Goal: Task Accomplishment & Management: Use online tool/utility

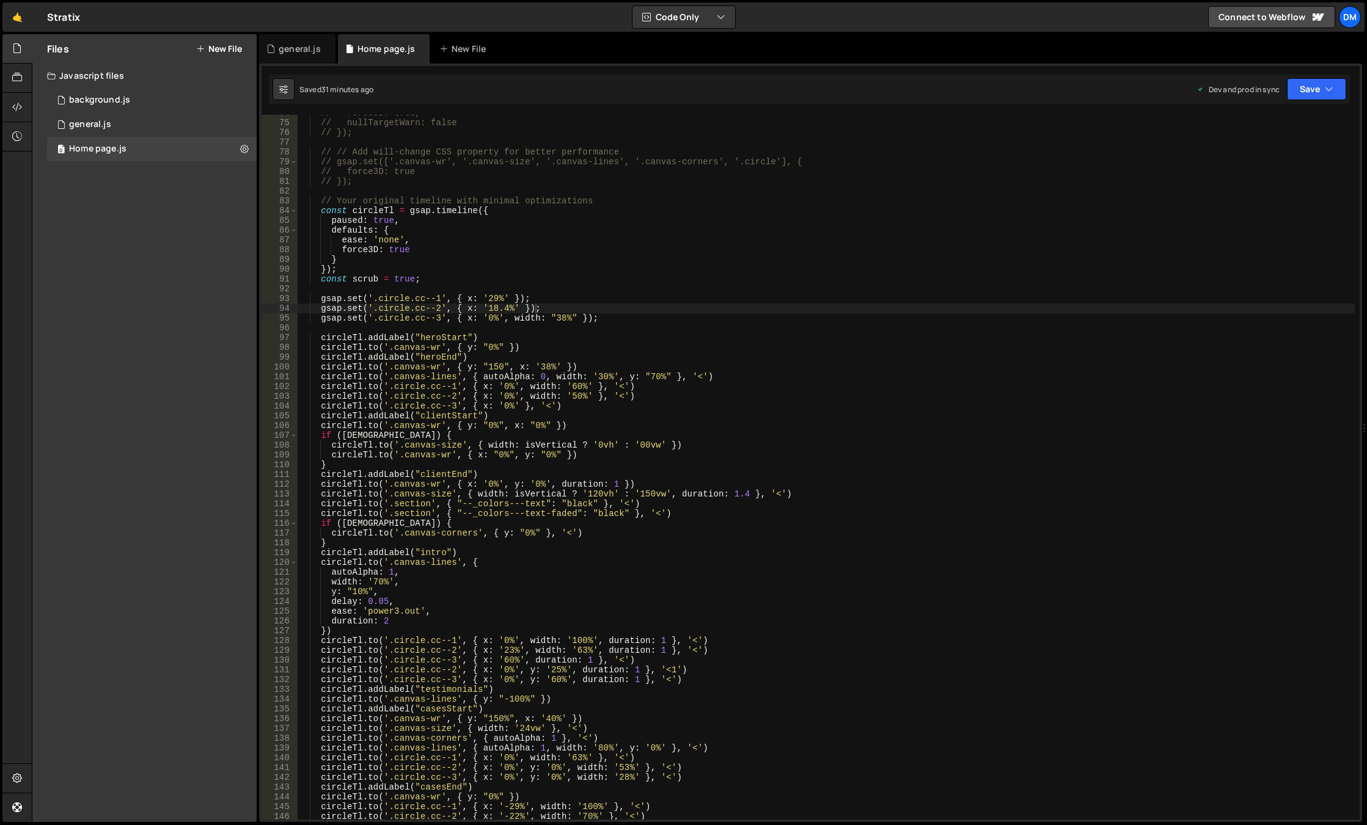
scroll to position [720, 0]
click at [540, 373] on div "// force3D: true, // nullTargetWarn: false // }); // // Add will-change CSS pro…" at bounding box center [826, 470] width 1057 height 725
click at [487, 349] on div "// force3D: true, // nullTargetWarn: false // }); // // Add will-change CSS pro…" at bounding box center [826, 470] width 1057 height 725
click at [909, 214] on div "// force3D: true, // nullTargetWarn: false // }); // // Add will-change CSS pro…" at bounding box center [826, 470] width 1057 height 725
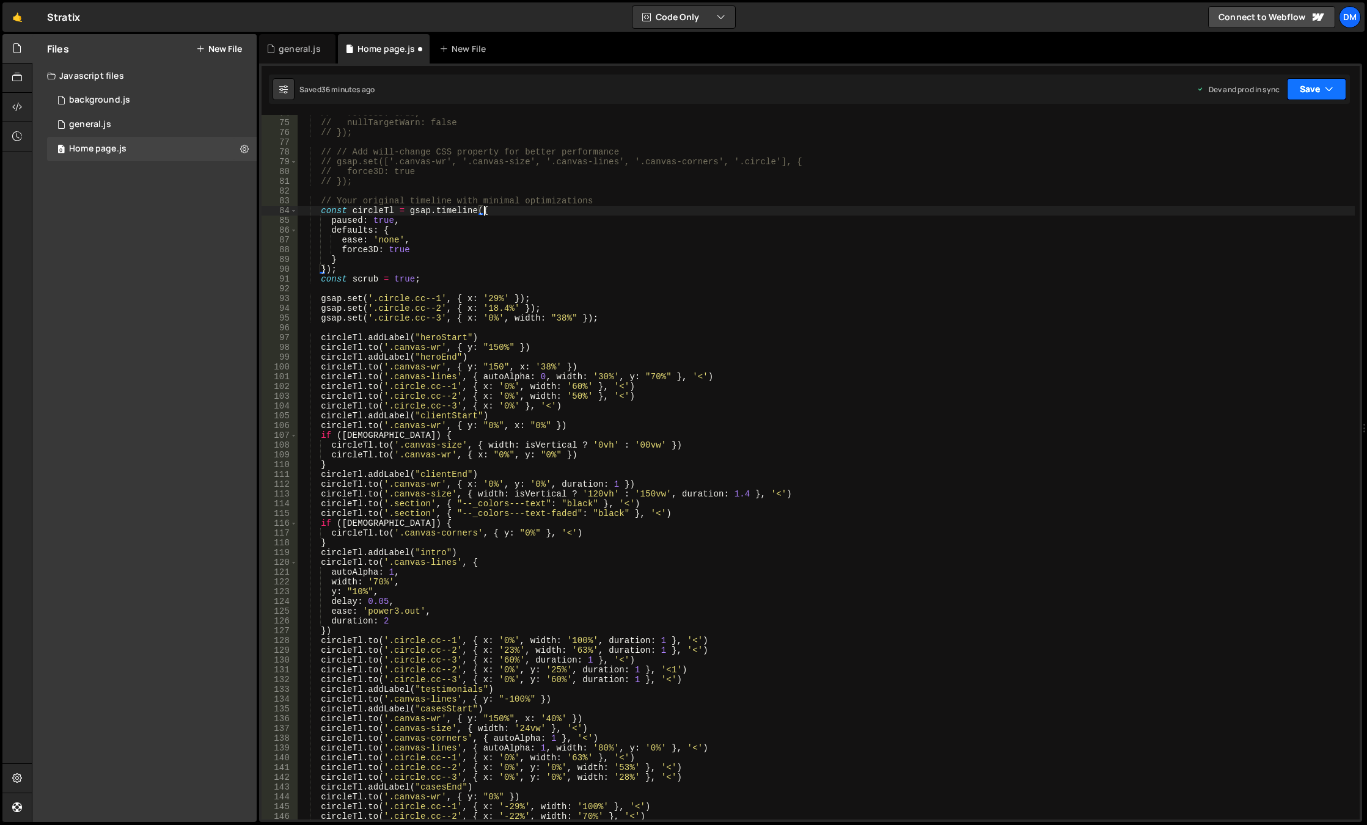
click at [1319, 85] on button "Save" at bounding box center [1316, 89] width 59 height 22
click at [1287, 119] on div "Save to Staging S" at bounding box center [1275, 119] width 127 height 12
click at [1314, 93] on button "Save" at bounding box center [1316, 89] width 59 height 22
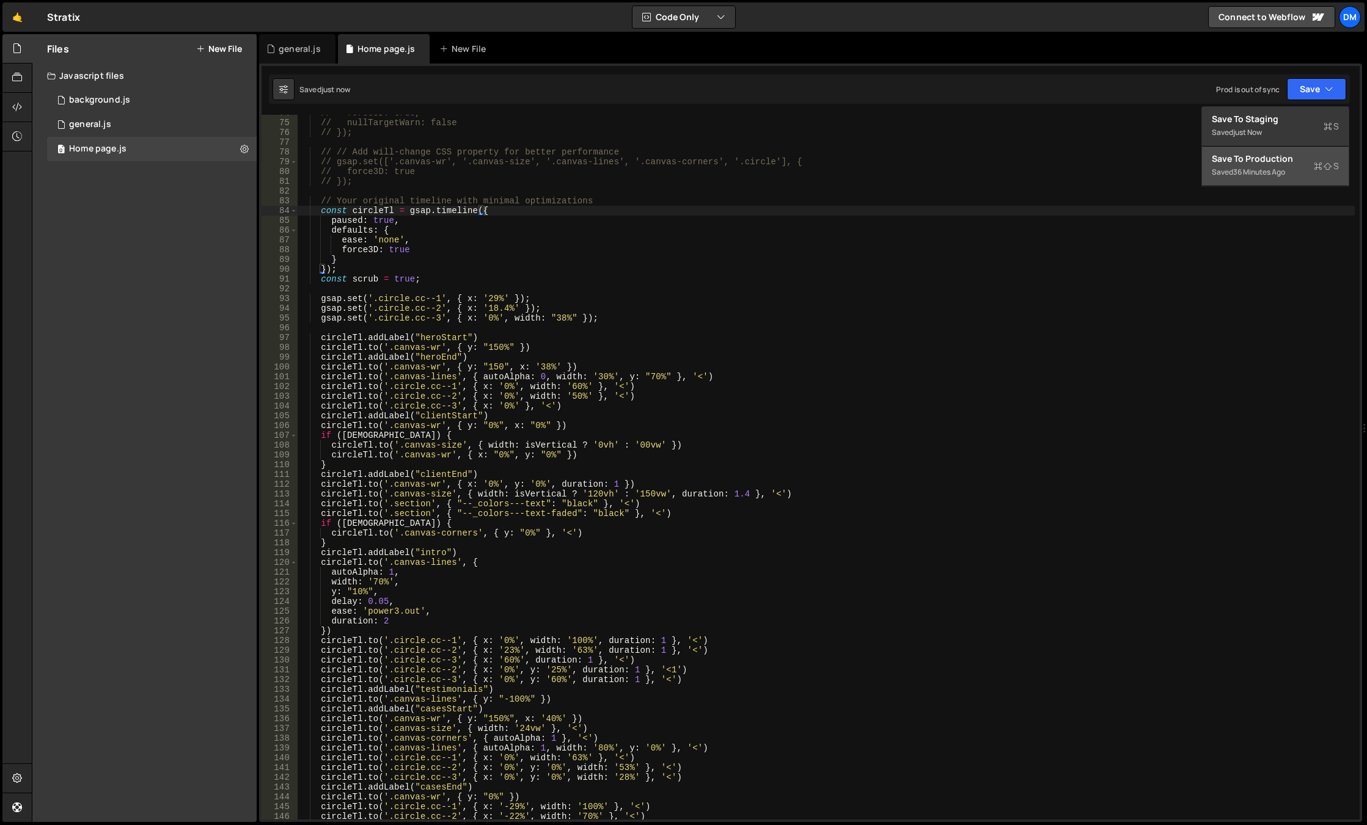
click at [1261, 170] on div "36 minutes ago" at bounding box center [1259, 172] width 52 height 10
drag, startPoint x: 484, startPoint y: 349, endPoint x: 513, endPoint y: 360, distance: 30.7
click at [484, 349] on div "// force3D: true, // nullTargetWarn: false // }); // // Add will-change CSS pro…" at bounding box center [826, 470] width 1057 height 725
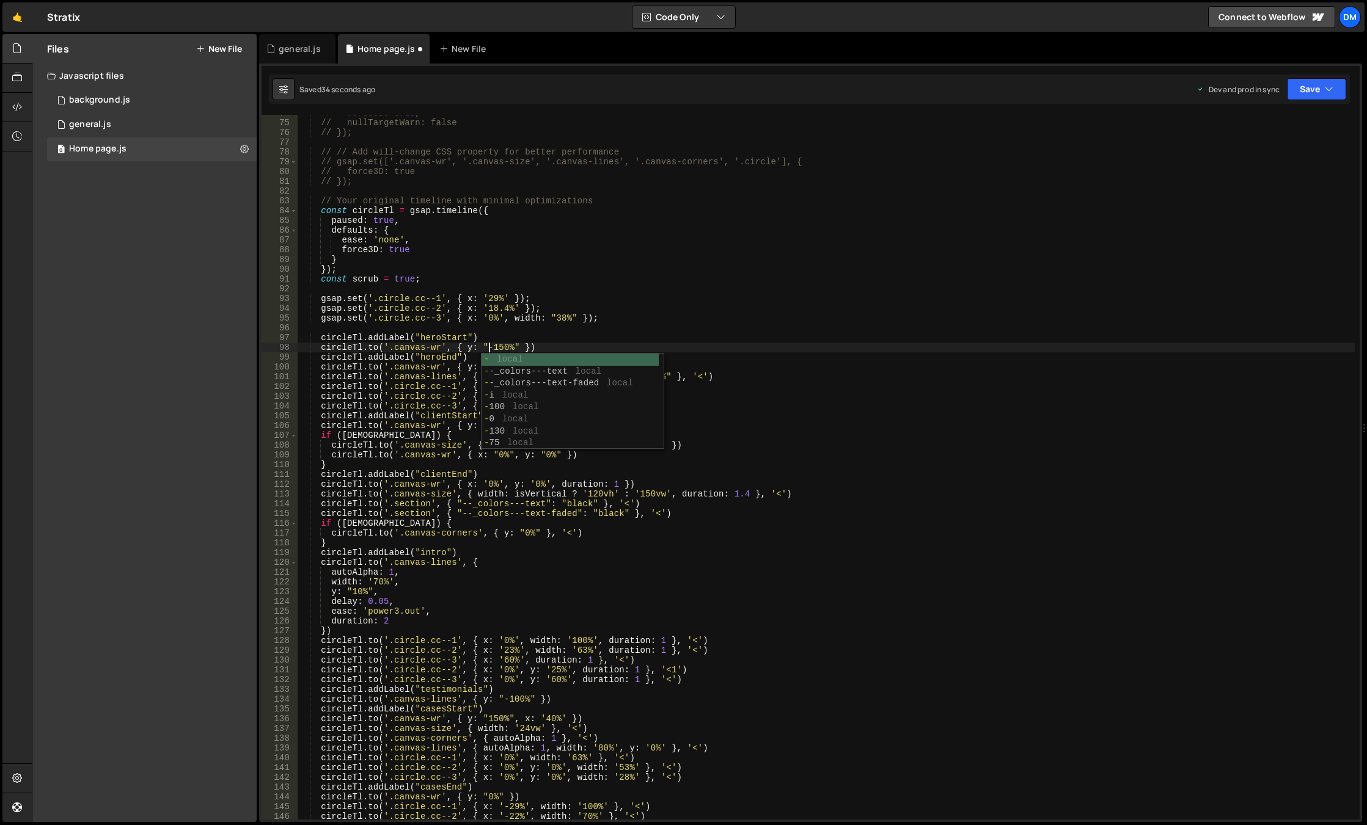
scroll to position [0, 13]
click at [871, 305] on div "// force3D: true, // nullTargetWarn: false // }); // // Add will-change CSS pro…" at bounding box center [826, 470] width 1057 height 725
drag, startPoint x: 1299, startPoint y: 92, endPoint x: 1282, endPoint y: 119, distance: 31.0
click at [1299, 92] on button "Save" at bounding box center [1316, 89] width 59 height 22
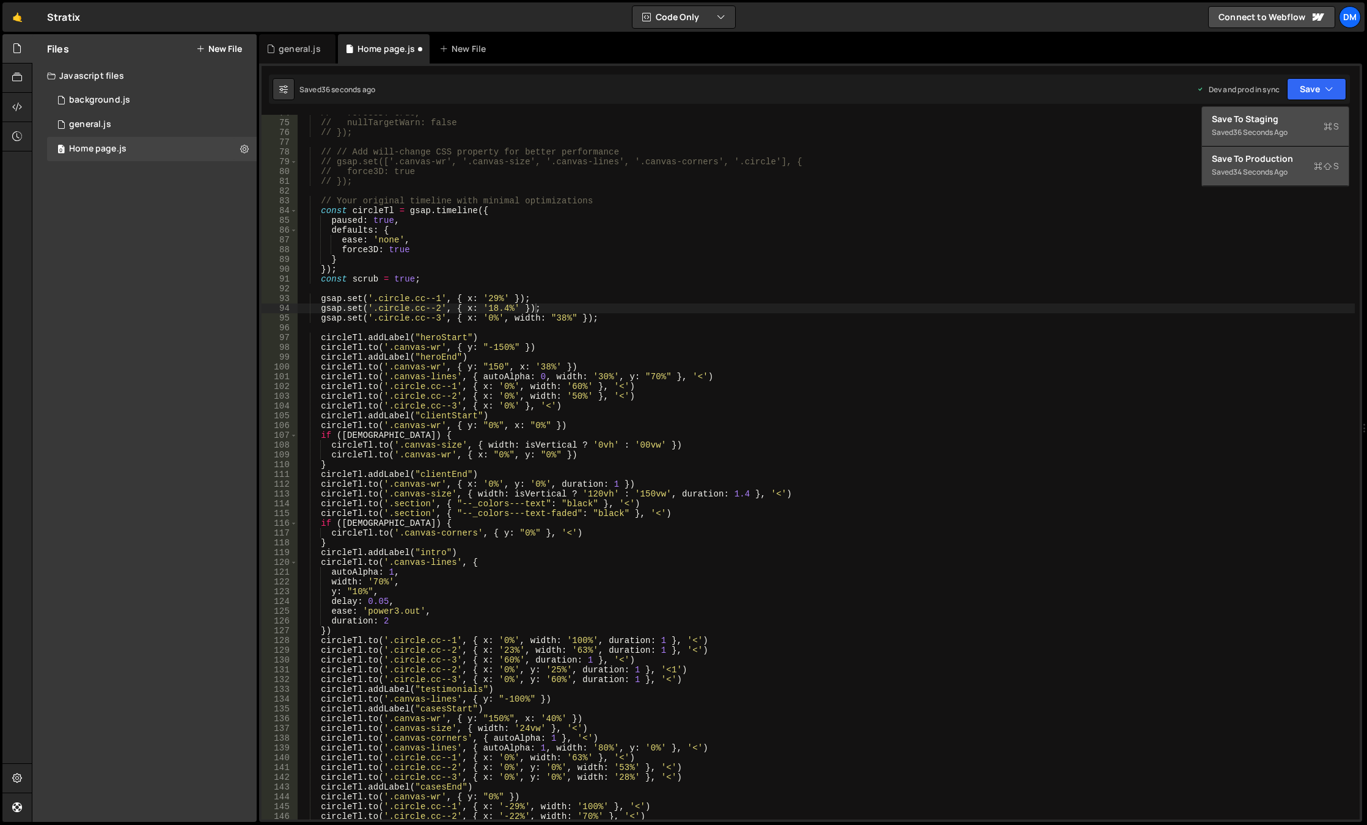
click at [1267, 130] on div "36 seconds ago" at bounding box center [1260, 132] width 54 height 10
click at [1306, 89] on button "Save" at bounding box center [1316, 89] width 59 height 22
drag, startPoint x: 1240, startPoint y: 154, endPoint x: 1218, endPoint y: 165, distance: 24.6
click at [1239, 154] on div "Save to Production S" at bounding box center [1275, 159] width 127 height 12
click at [489, 368] on div "// force3D: true, // nullTargetWarn: false // }); // // Add will-change CSS pro…" at bounding box center [826, 470] width 1057 height 725
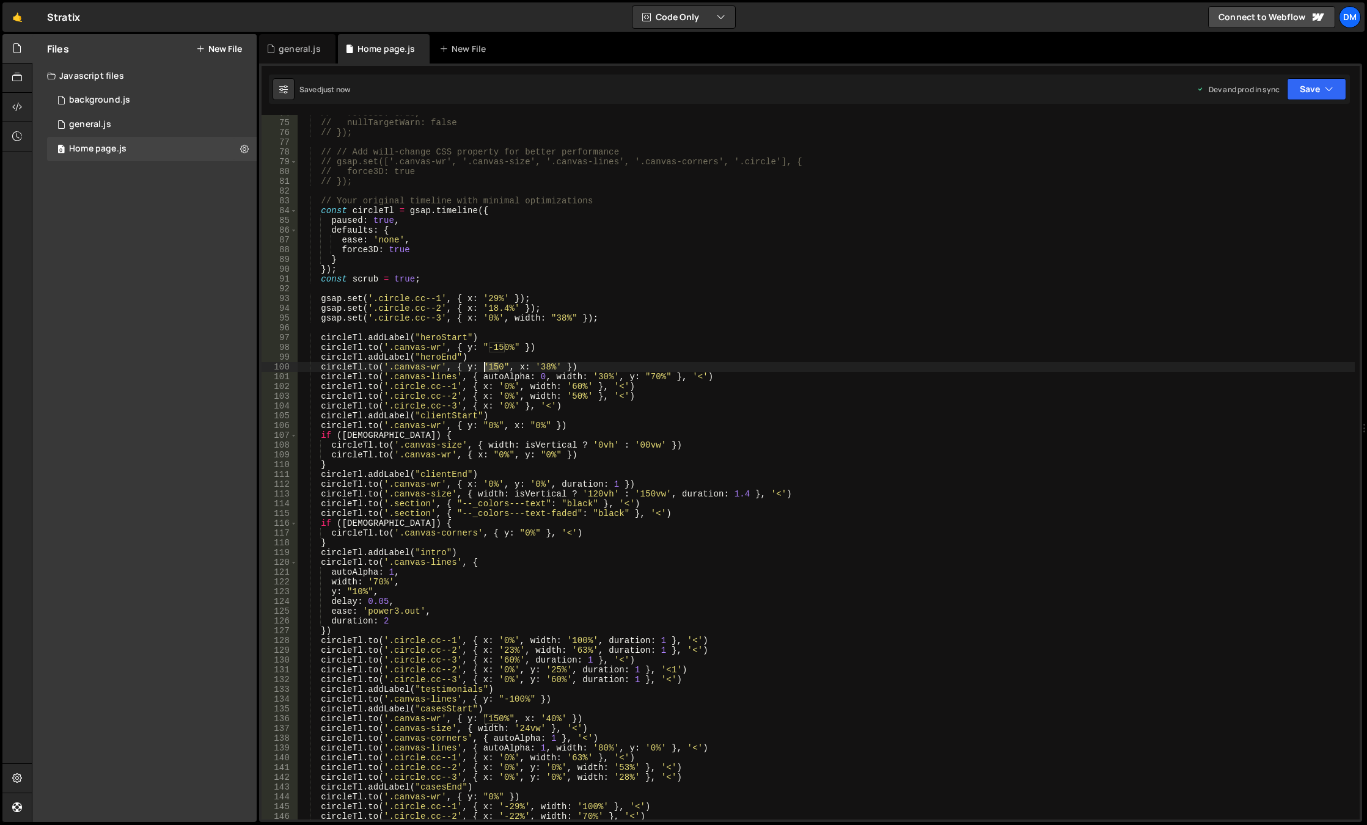
click at [489, 368] on div "// force3D: true, // nullTargetWarn: false // }); // // Add will-change CSS pro…" at bounding box center [826, 470] width 1057 height 725
drag, startPoint x: 1321, startPoint y: 90, endPoint x: 1278, endPoint y: 122, distance: 53.4
click at [1321, 90] on button "Save" at bounding box center [1316, 89] width 59 height 22
click at [1268, 124] on div "Save to Staging S" at bounding box center [1275, 119] width 127 height 12
click at [1312, 92] on button "Save" at bounding box center [1316, 89] width 59 height 22
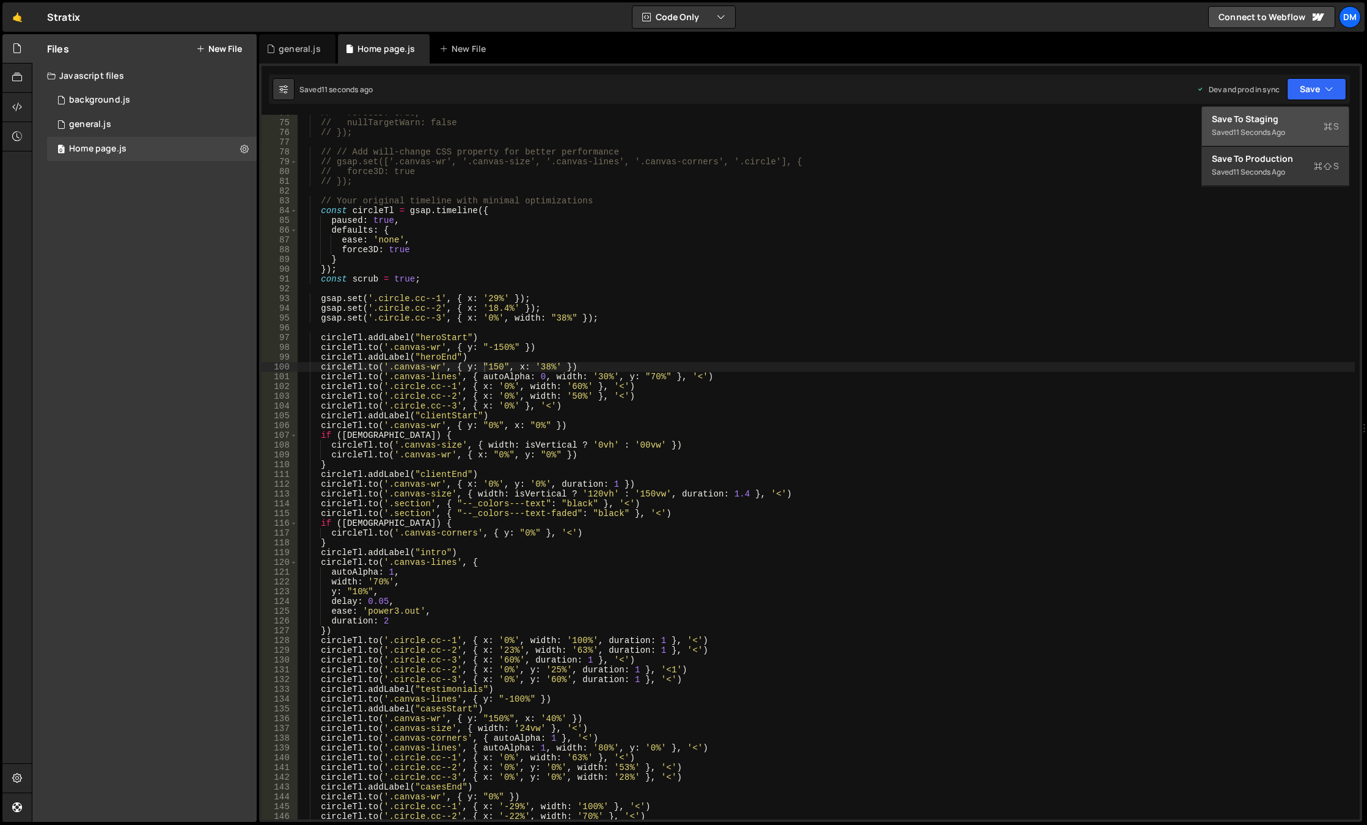
click at [1274, 142] on button "Save to Staging S Saved 11 seconds ago" at bounding box center [1275, 127] width 147 height 40
click at [1309, 86] on button "Save" at bounding box center [1316, 89] width 59 height 22
click at [1280, 136] on div "12 seconds ago" at bounding box center [1259, 132] width 53 height 10
click at [1315, 89] on button "Save" at bounding box center [1316, 89] width 59 height 22
click at [1267, 160] on div "Save to Production S" at bounding box center [1275, 159] width 127 height 12
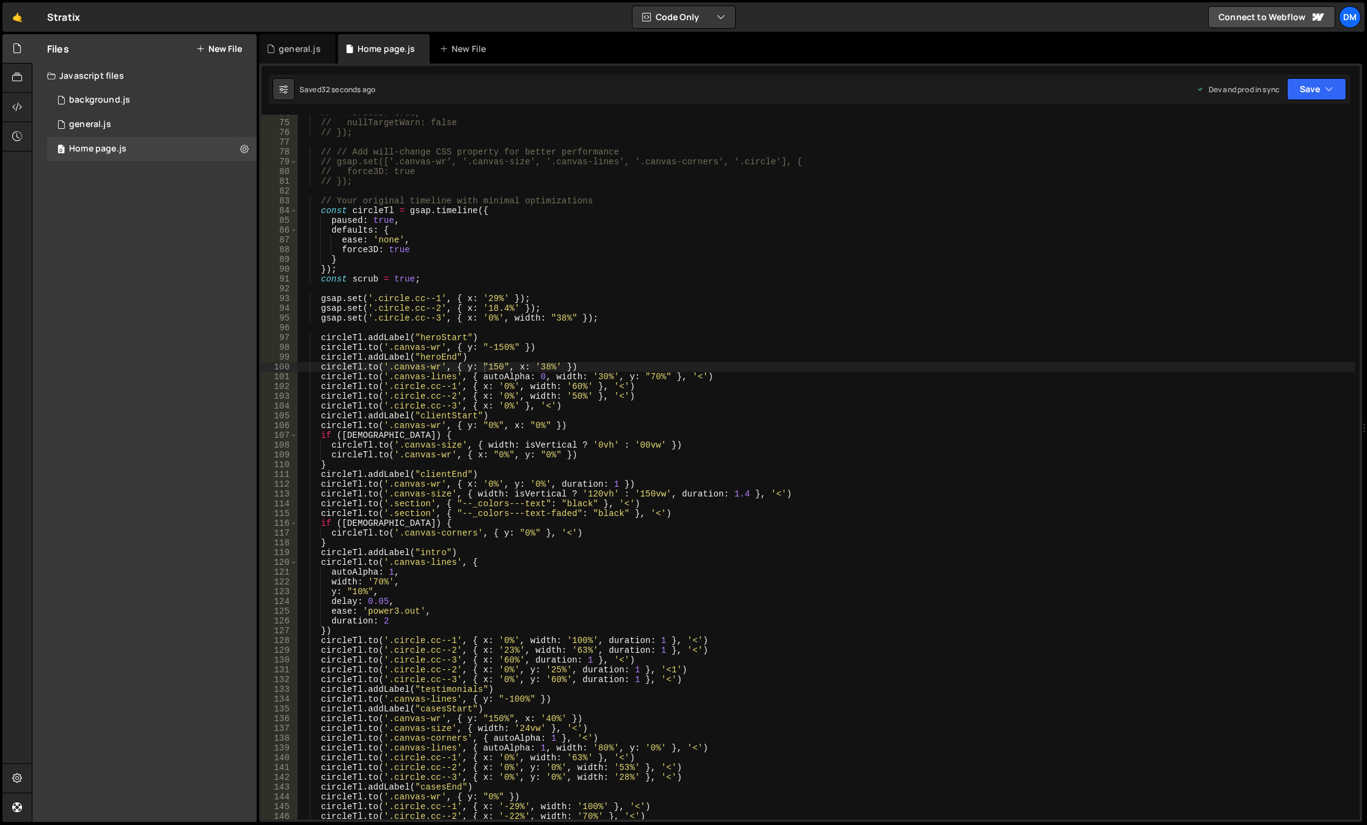
click at [651, 472] on div "// force3D: true, // nullTargetWarn: false // }); // // Add will-change CSS pro…" at bounding box center [826, 470] width 1057 height 725
click at [496, 367] on div "// force3D: true, // nullTargetWarn: false // }); // // Add will-change CSS pro…" at bounding box center [826, 470] width 1057 height 725
type textarea "[DOMAIN_NAME]('.canvas-wr', { y: "150%", x: '38%' })"
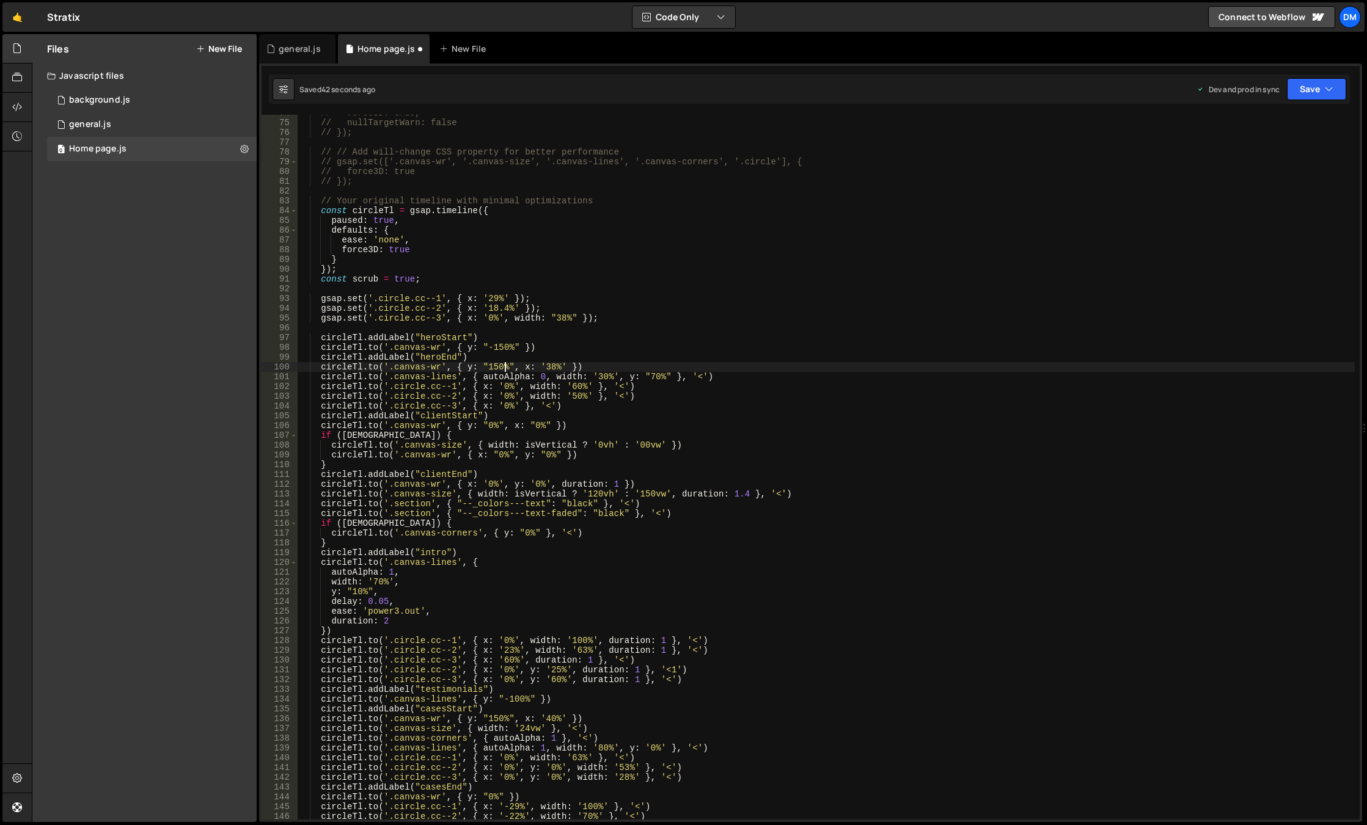
click at [907, 323] on div "// force3D: true, // nullTargetWarn: false // }); // // Add will-change CSS pro…" at bounding box center [826, 470] width 1057 height 725
drag, startPoint x: 1312, startPoint y: 90, endPoint x: 1292, endPoint y: 101, distance: 22.4
click at [1312, 89] on button "Save" at bounding box center [1316, 89] width 59 height 22
click at [1259, 116] on div "Save to Staging S" at bounding box center [1275, 119] width 127 height 12
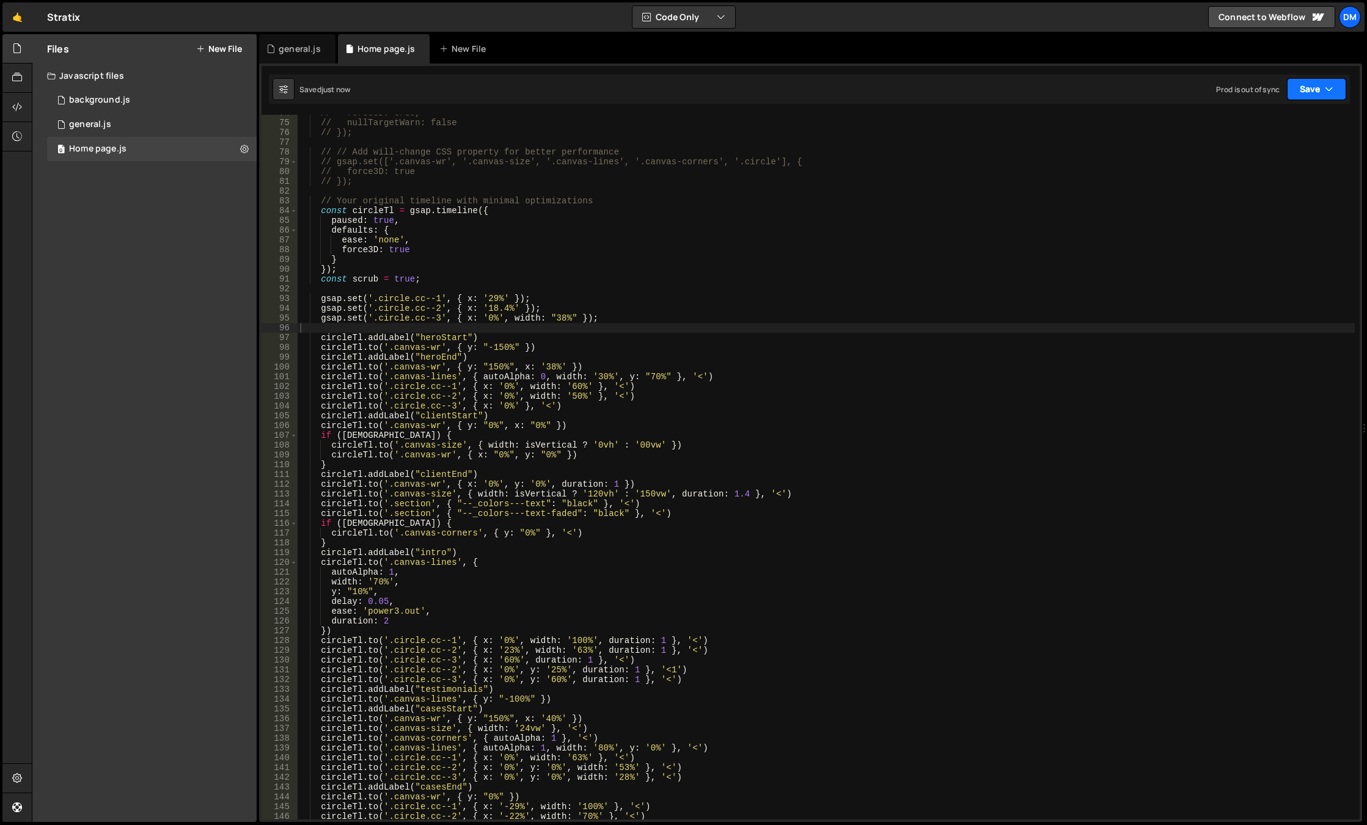
click at [1301, 93] on button "Save" at bounding box center [1316, 89] width 59 height 22
click at [1251, 153] on div "Save to Production S" at bounding box center [1275, 159] width 127 height 12
click at [543, 367] on div "// force3D: true, // nullTargetWarn: false // }); // // Add will-change CSS pro…" at bounding box center [826, 470] width 1057 height 725
click at [1298, 84] on button "Save" at bounding box center [1316, 89] width 59 height 22
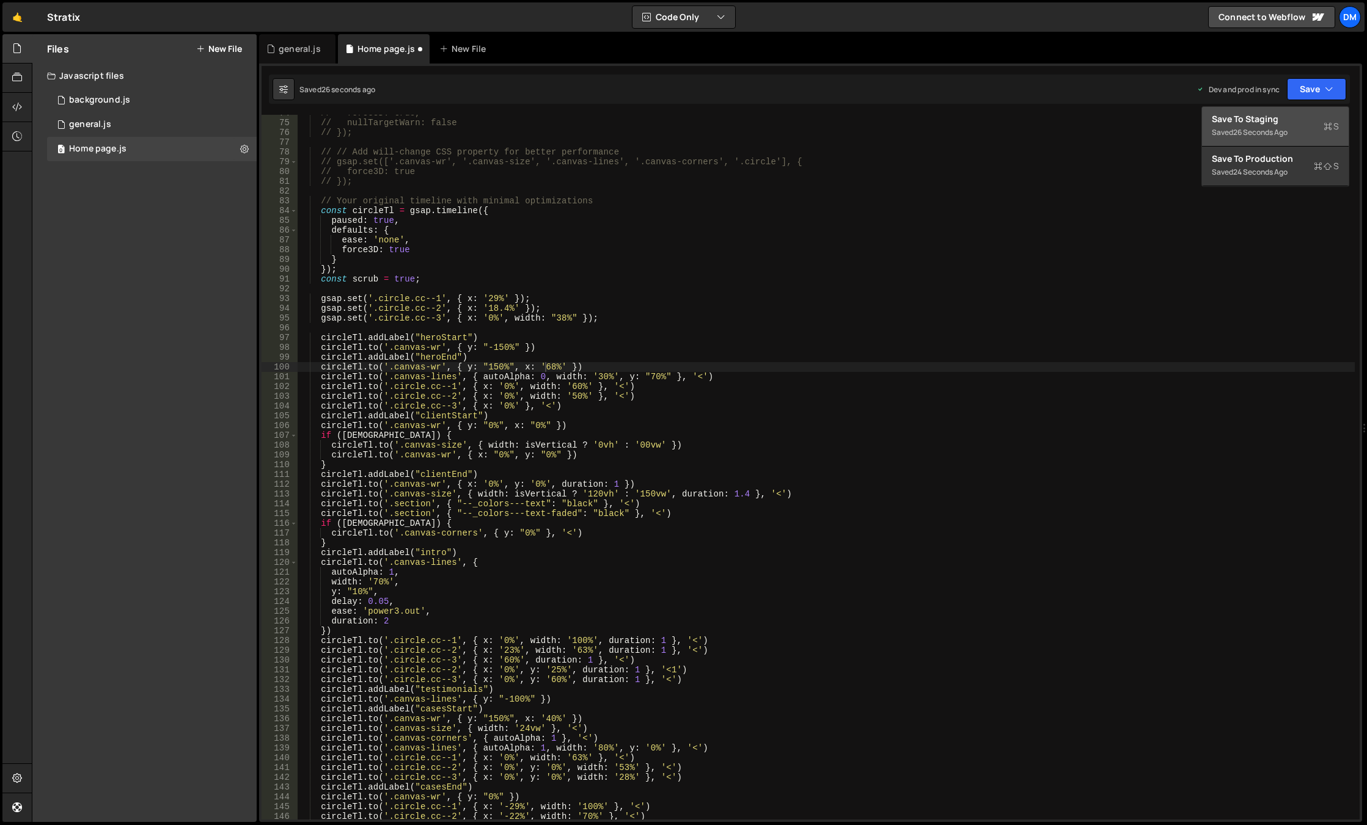
click at [1285, 120] on div "Save to Staging S" at bounding box center [1275, 119] width 127 height 12
click at [1315, 90] on button "Save" at bounding box center [1316, 89] width 59 height 22
click at [1278, 155] on div "Save to Production S" at bounding box center [1275, 159] width 127 height 12
click at [585, 353] on div "// force3D: true, // nullTargetWarn: false // }); // // Add will-change CSS pro…" at bounding box center [826, 470] width 1057 height 725
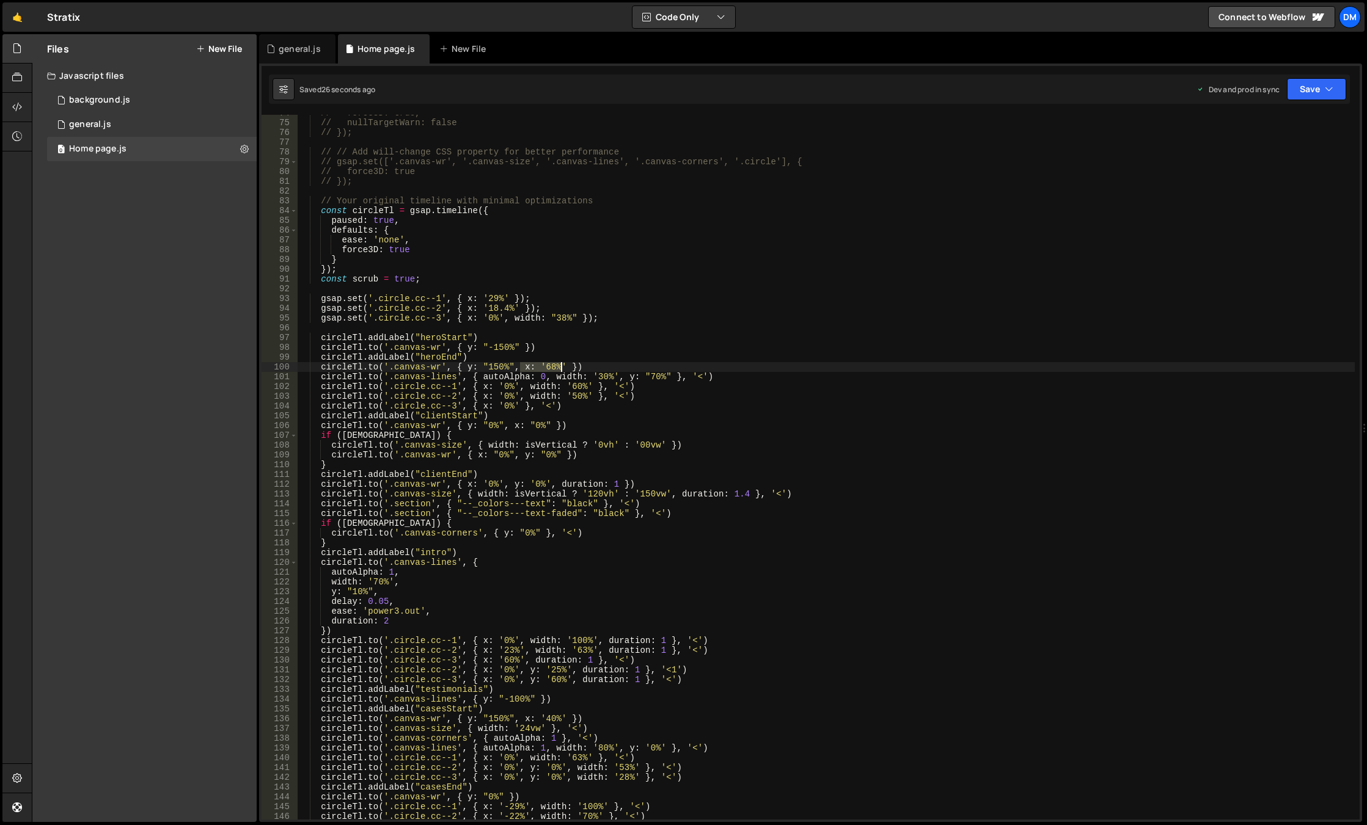
drag, startPoint x: 519, startPoint y: 368, endPoint x: 558, endPoint y: 368, distance: 39.1
click at [558, 368] on div "// force3D: true, // nullTargetWarn: false // }); // // Add will-change CSS pro…" at bounding box center [826, 470] width 1057 height 725
click at [516, 347] on div "// force3D: true, // nullTargetWarn: false // }); // // Add will-change CSS pro…" at bounding box center [826, 470] width 1057 height 725
click at [566, 356] on div "// force3D: true, // nullTargetWarn: false // }); // // Add will-change CSS pro…" at bounding box center [826, 470] width 1057 height 725
click at [549, 357] on div "// force3D: true, // nullTargetWarn: false // }); // // Add will-change CSS pro…" at bounding box center [826, 470] width 1057 height 725
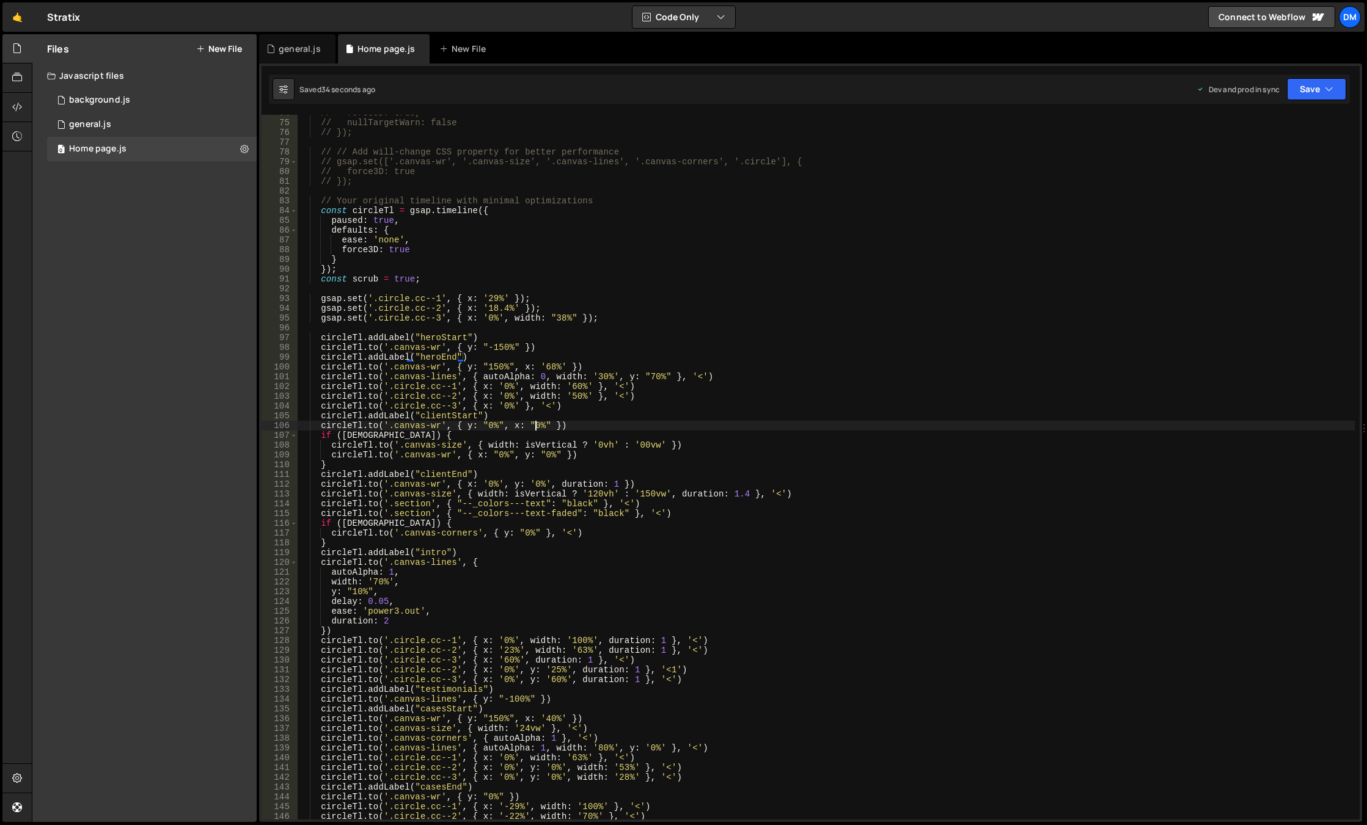
click at [533, 427] on div "// force3D: true, // nullTargetWarn: false // }); // // Add will-change CSS pro…" at bounding box center [826, 470] width 1057 height 725
click at [541, 420] on div "// force3D: true, // nullTargetWarn: false // }); // // Add will-change CSS pro…" at bounding box center [826, 470] width 1057 height 725
drag, startPoint x: 535, startPoint y: 367, endPoint x: 561, endPoint y: 367, distance: 26.3
click at [561, 367] on div "// force3D: true, // nullTargetWarn: false // }); // // Add will-change CSS pro…" at bounding box center [826, 470] width 1057 height 725
drag, startPoint x: 523, startPoint y: 425, endPoint x: 547, endPoint y: 426, distance: 24.4
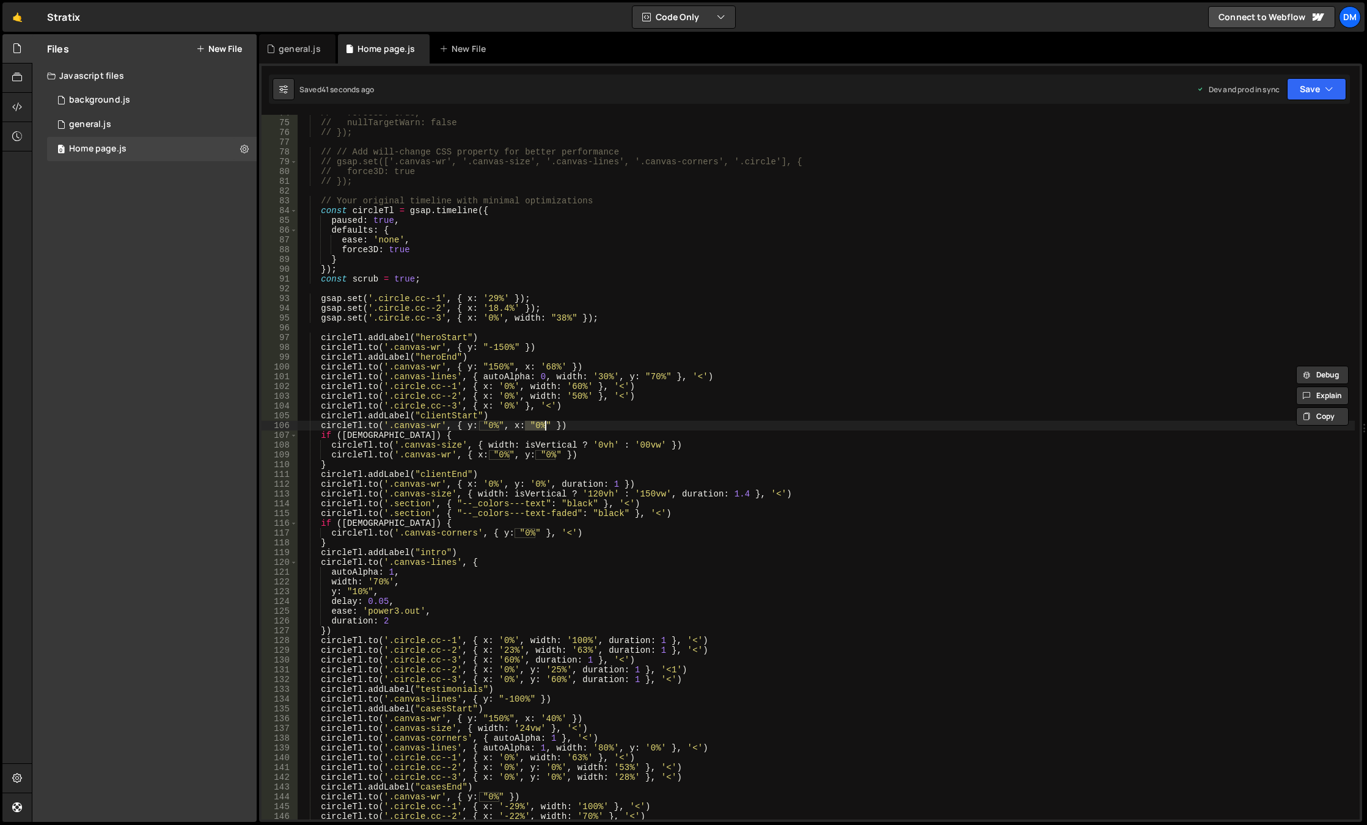
click at [547, 426] on div "// force3D: true, // nullTargetWarn: false // }); // // Add will-change CSS pro…" at bounding box center [826, 470] width 1057 height 725
paste textarea "'68%'"
click at [1318, 97] on button "Save" at bounding box center [1316, 89] width 59 height 22
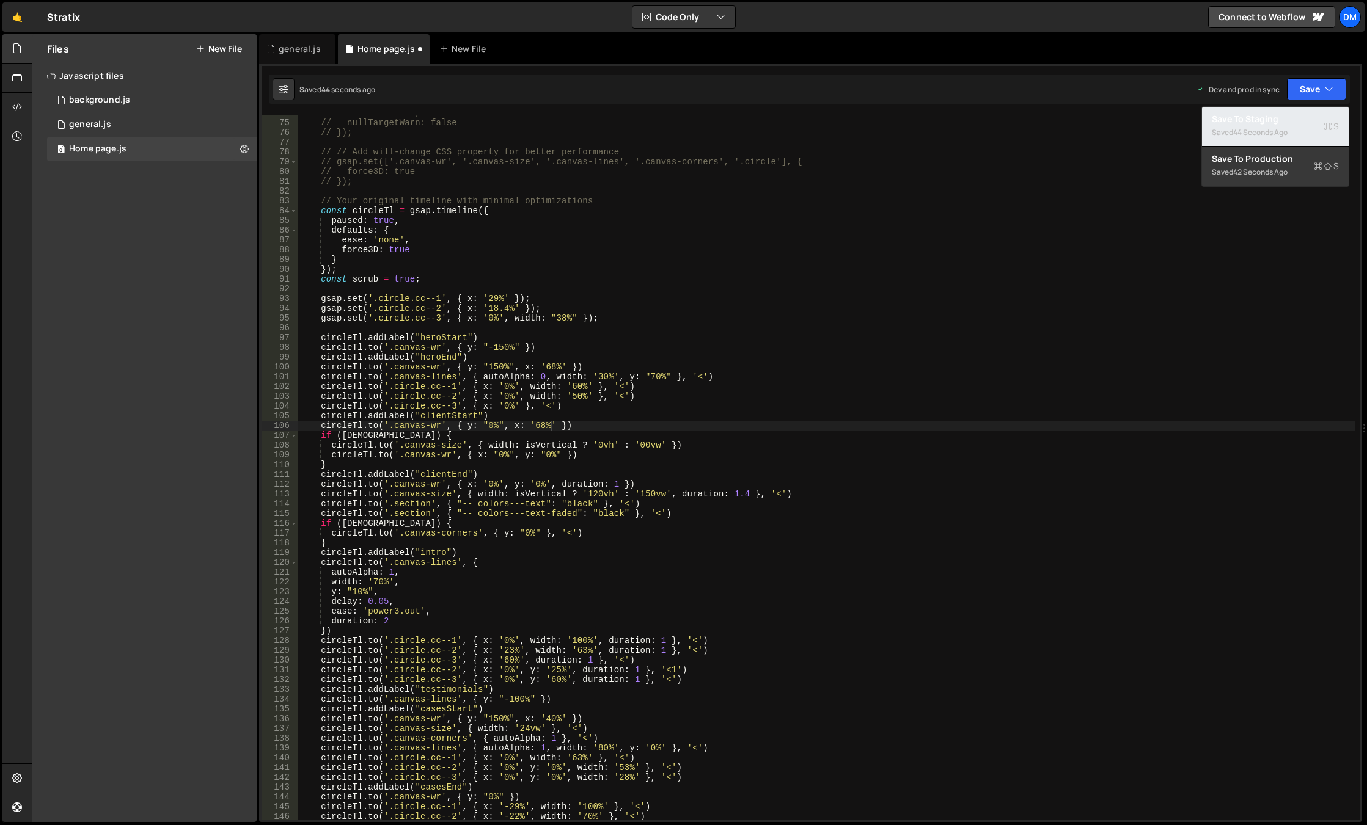
click at [1270, 128] on div "44 seconds ago" at bounding box center [1260, 132] width 54 height 10
click at [1314, 89] on button "Save" at bounding box center [1316, 89] width 59 height 22
click at [1272, 163] on div "Save to Production S" at bounding box center [1275, 159] width 127 height 12
click at [535, 420] on div "// force3D: true, // nullTargetWarn: false // }); // // Add will-change CSS pro…" at bounding box center [826, 470] width 1057 height 725
click at [535, 427] on div "// force3D: true, // nullTargetWarn: false // }); // // Add will-change CSS pro…" at bounding box center [826, 470] width 1057 height 725
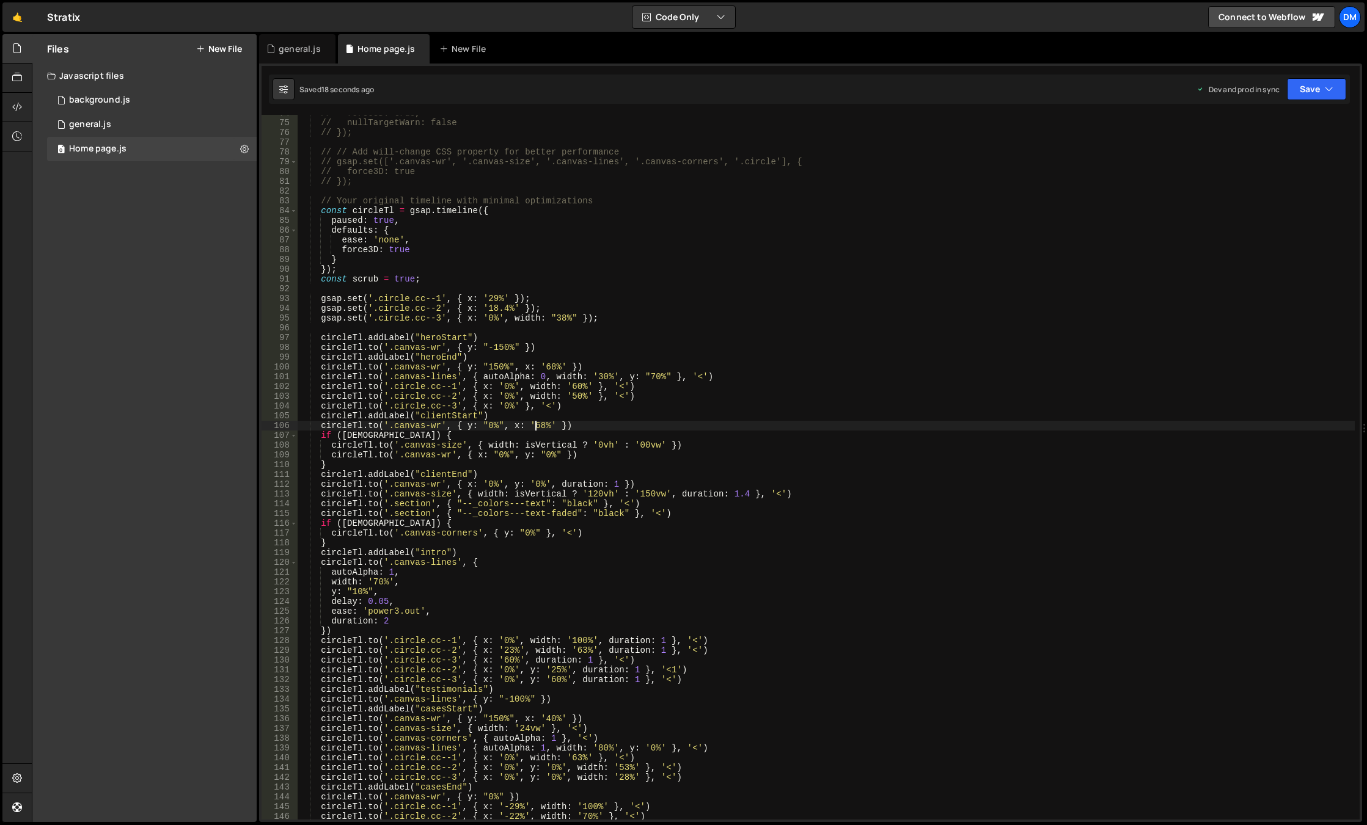
scroll to position [0, 16]
click at [599, 403] on div "// force3D: true, // nullTargetWarn: false // }); // // Add will-change CSS pro…" at bounding box center [826, 470] width 1057 height 725
click at [546, 365] on div "// force3D: true, // nullTargetWarn: false // }); // // Add will-change CSS pro…" at bounding box center [826, 470] width 1057 height 725
type textarea "[DOMAIN_NAME]('.canvas-wr', { y: "150%", x: '38%' })"
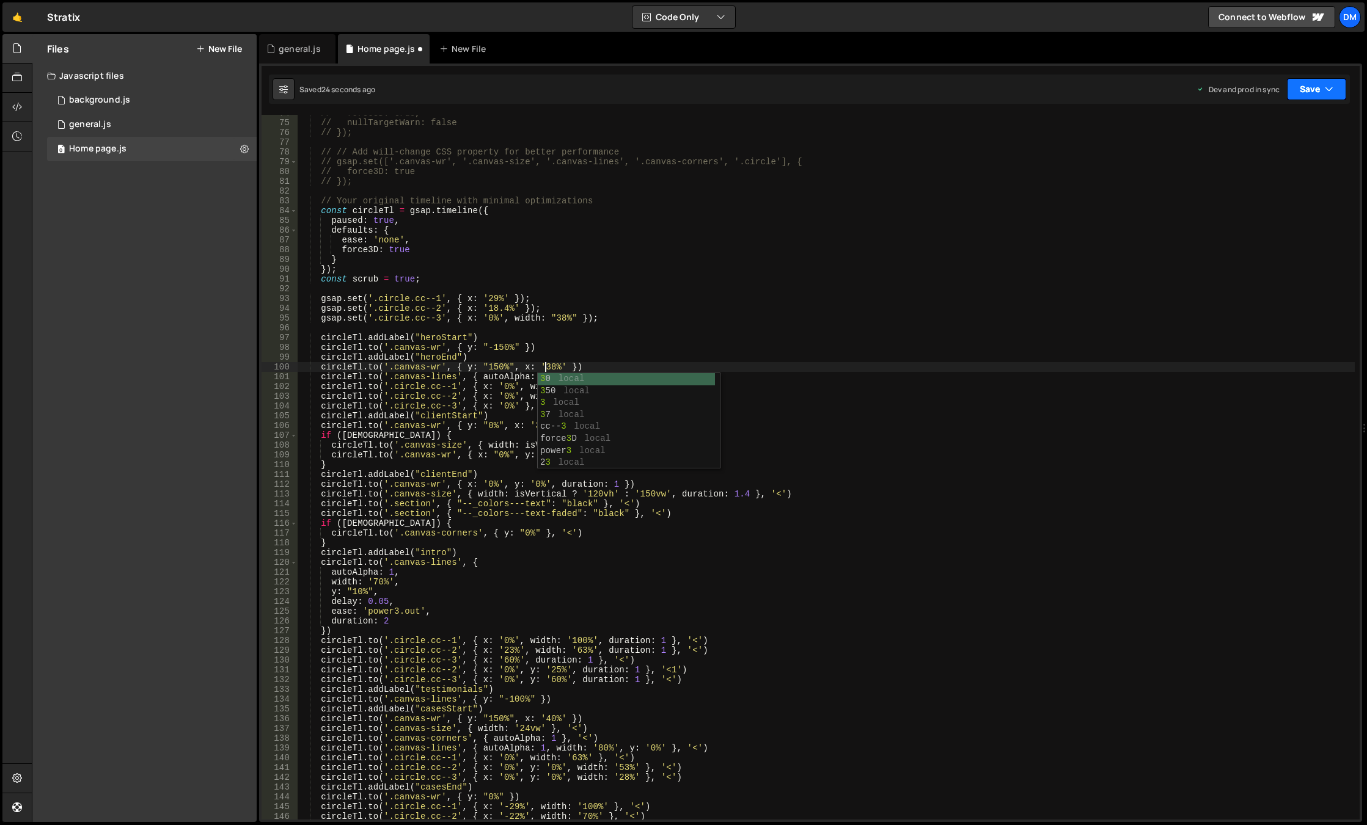
click at [1298, 95] on button "Save" at bounding box center [1316, 89] width 59 height 22
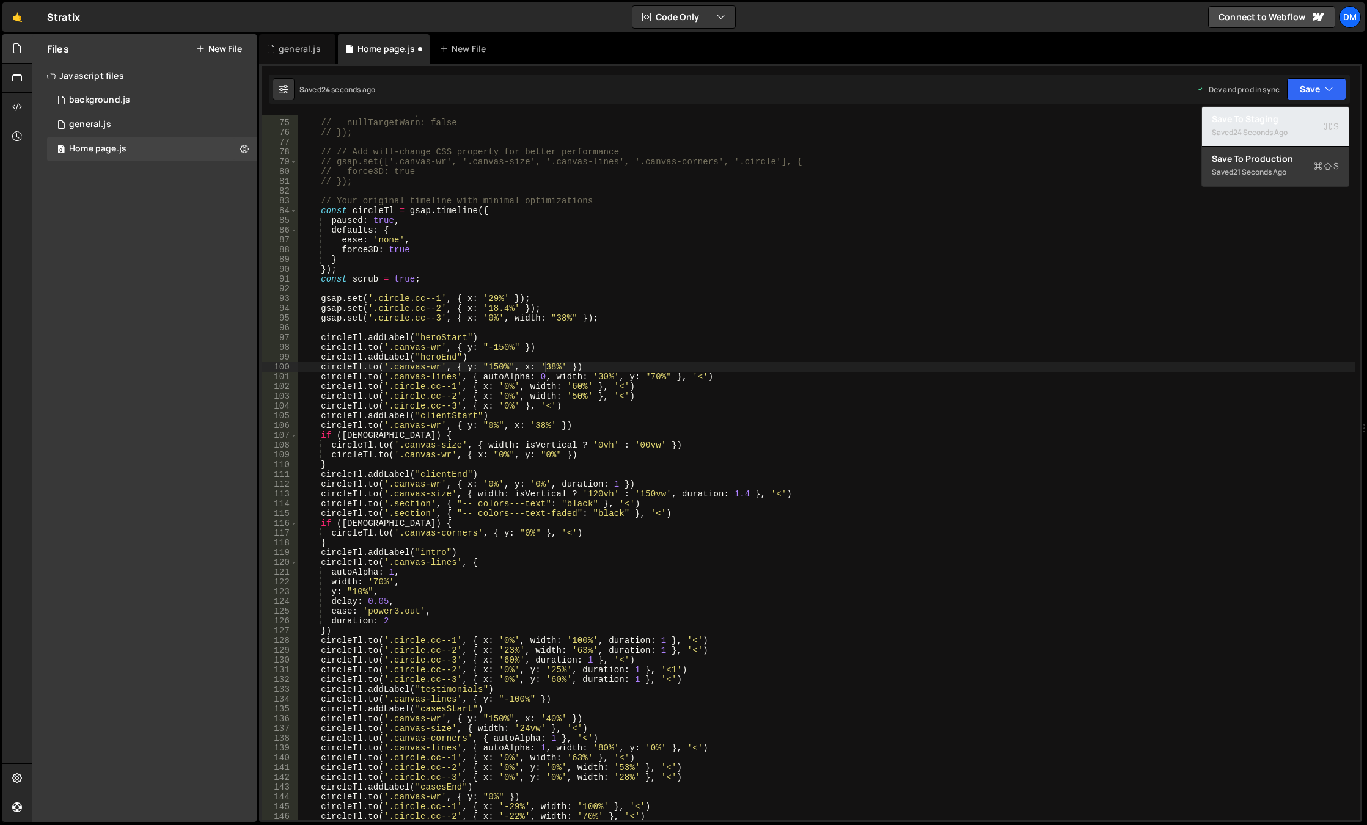
click at [1263, 132] on div "24 seconds ago" at bounding box center [1260, 132] width 54 height 10
click at [1298, 95] on button "Save" at bounding box center [1316, 89] width 59 height 22
click at [1256, 153] on div "Save to Production S" at bounding box center [1275, 159] width 127 height 12
